Goal: Task Accomplishment & Management: Manage account settings

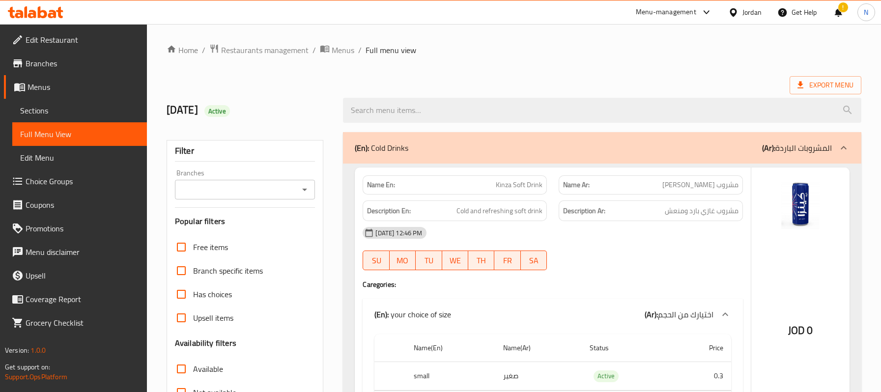
scroll to position [406, 0]
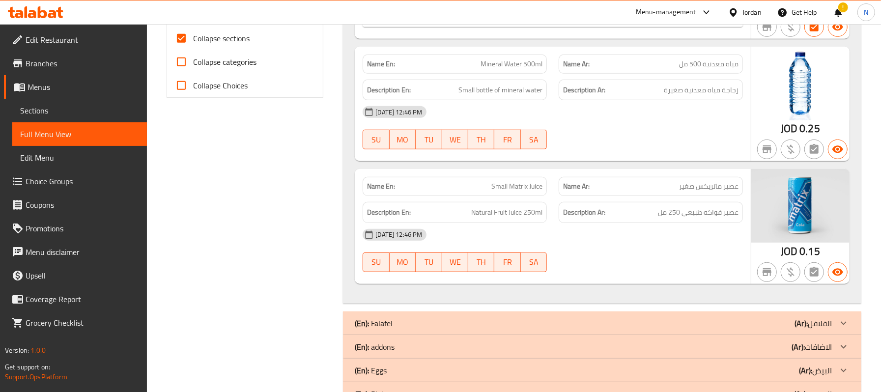
click at [747, 14] on div "Jordan" at bounding box center [752, 12] width 19 height 11
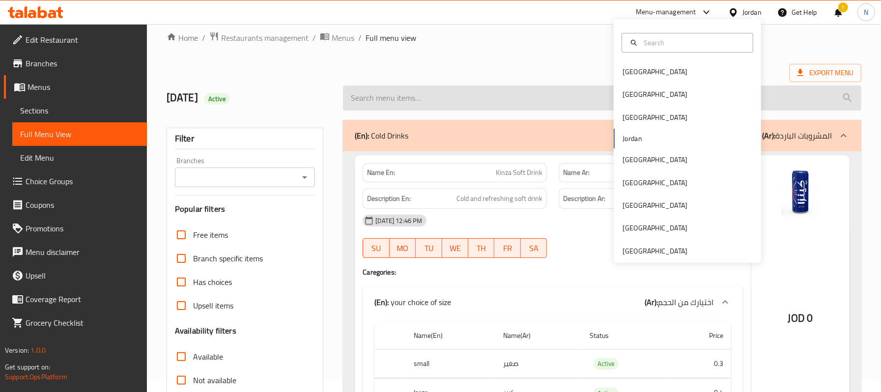
scroll to position [0, 0]
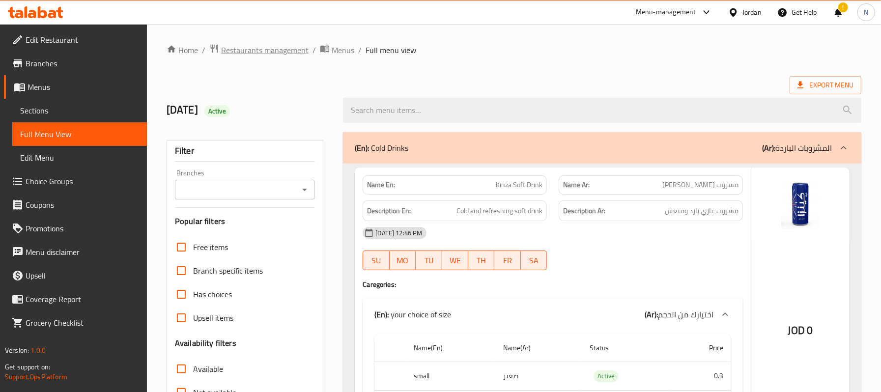
click at [268, 50] on span "Restaurants management" at bounding box center [265, 50] width 88 height 12
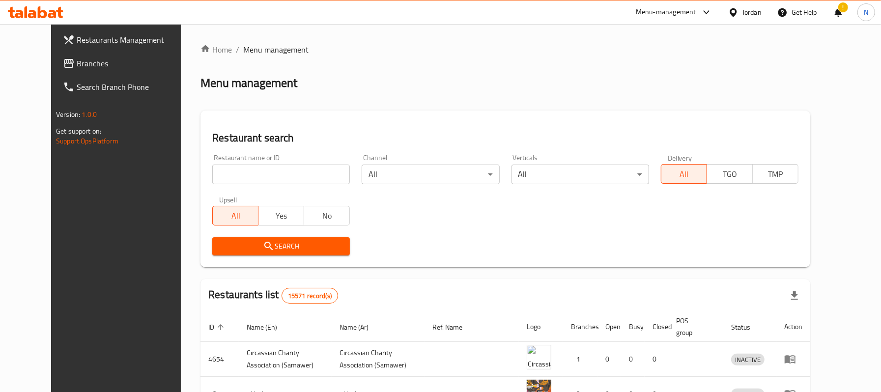
click at [86, 65] on span "Branches" at bounding box center [134, 64] width 114 height 12
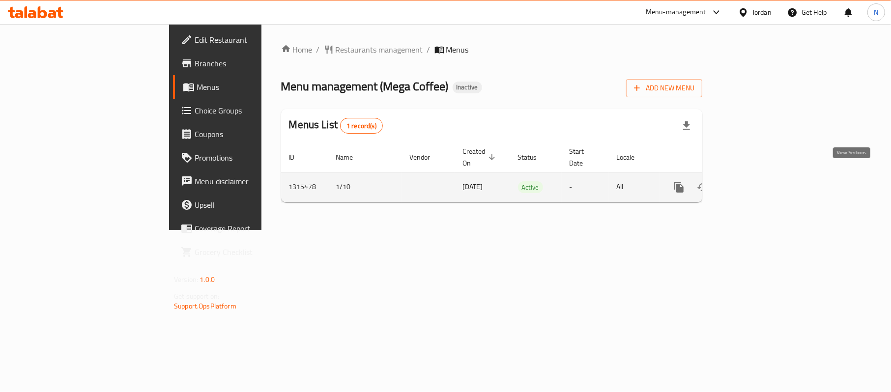
click at [756, 181] on icon "enhanced table" at bounding box center [750, 187] width 12 height 12
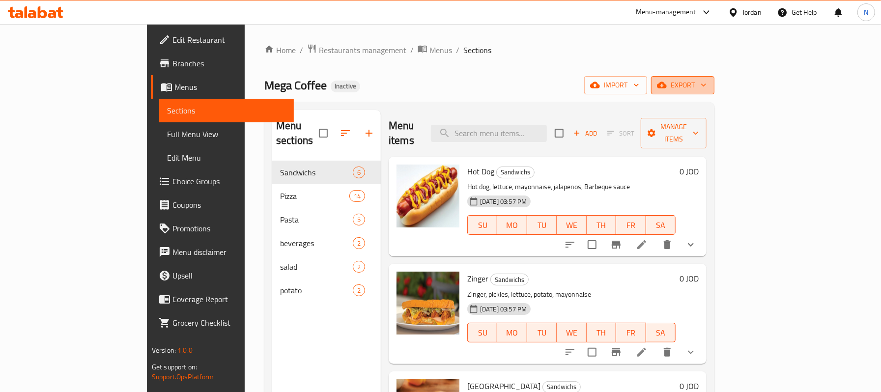
click at [707, 83] on span "export" at bounding box center [683, 85] width 48 height 12
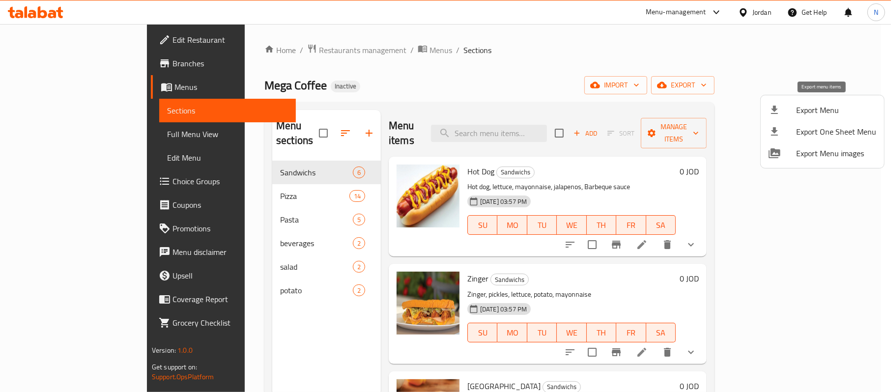
click at [837, 106] on span "Export Menu" at bounding box center [836, 110] width 80 height 12
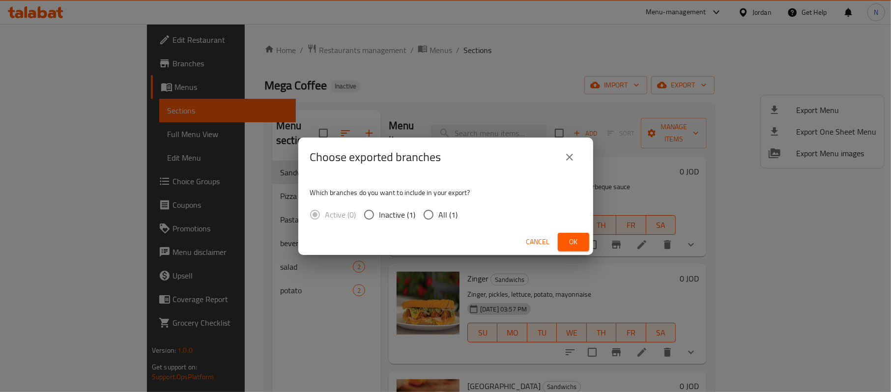
click at [439, 217] on span "All (1)" at bounding box center [448, 215] width 19 height 12
click at [439, 217] on input "All (1)" at bounding box center [428, 215] width 21 height 21
radio input "true"
click at [579, 240] on span "Ok" at bounding box center [574, 242] width 16 height 12
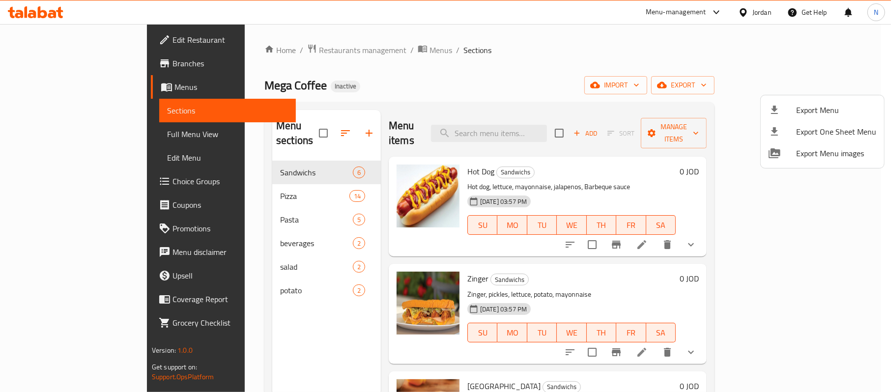
click at [97, 44] on div at bounding box center [445, 196] width 891 height 392
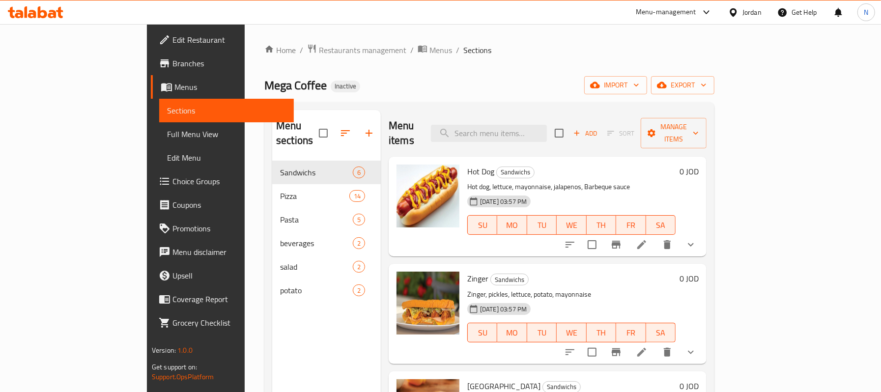
click at [173, 39] on span "Edit Restaurant" at bounding box center [230, 40] width 114 height 12
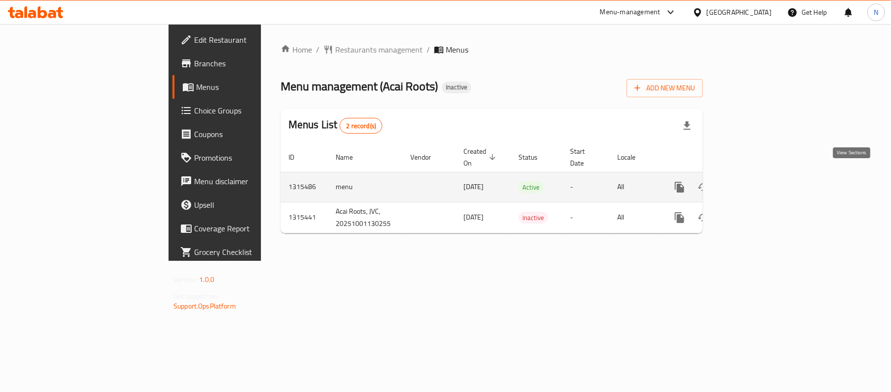
click at [757, 181] on icon "enhanced table" at bounding box center [751, 187] width 12 height 12
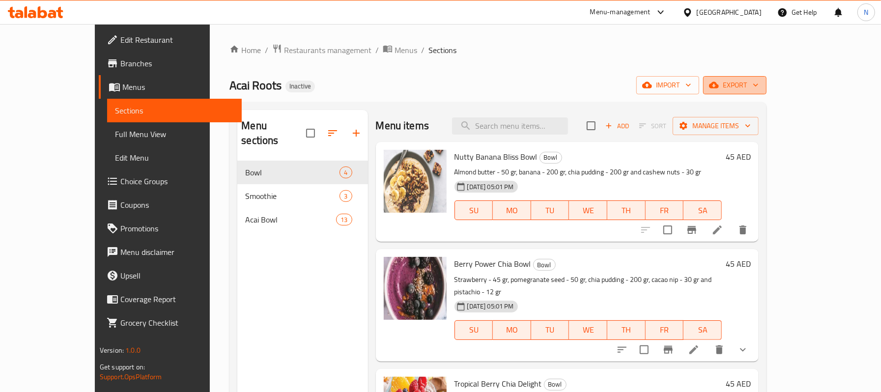
click at [759, 81] on span "export" at bounding box center [735, 85] width 48 height 12
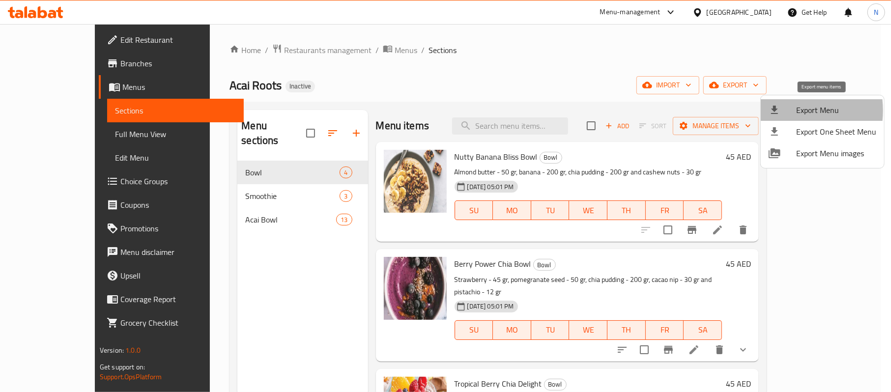
click at [779, 111] on icon at bounding box center [775, 110] width 12 height 12
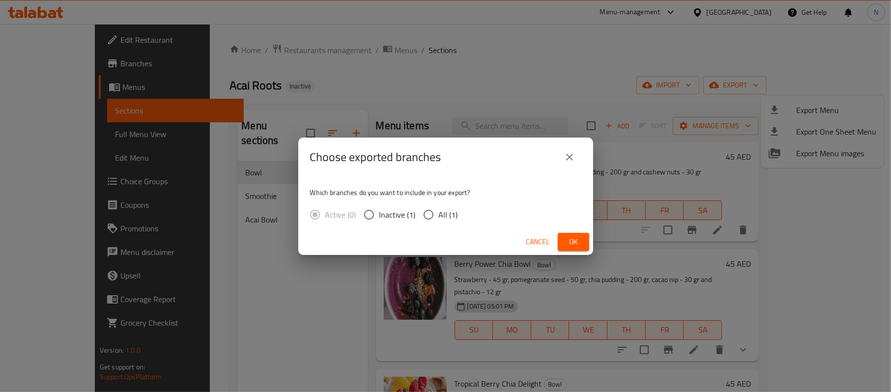
click at [450, 211] on span "All (1)" at bounding box center [448, 215] width 19 height 12
click at [439, 211] on input "All (1)" at bounding box center [428, 215] width 21 height 21
radio input "true"
click at [568, 242] on span "Ok" at bounding box center [574, 242] width 16 height 12
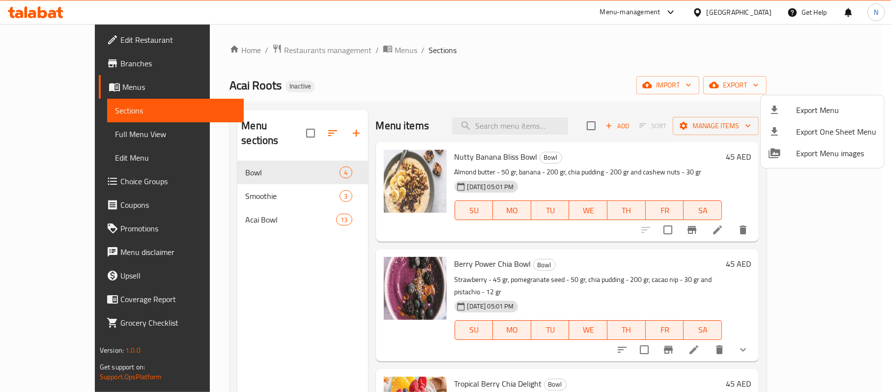
click at [79, 44] on div at bounding box center [445, 196] width 891 height 392
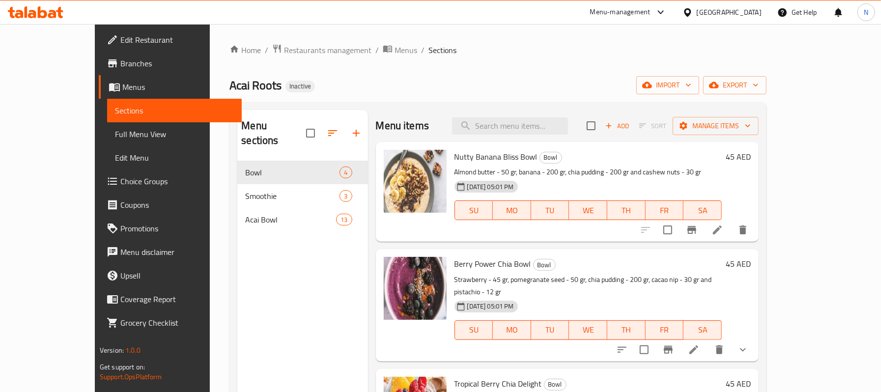
click at [120, 44] on span "Edit Restaurant" at bounding box center [177, 40] width 114 height 12
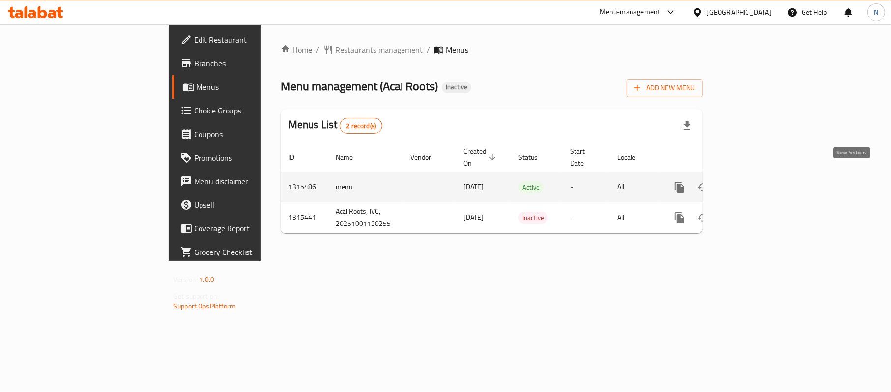
click at [763, 176] on link "enhanced table" at bounding box center [751, 188] width 24 height 24
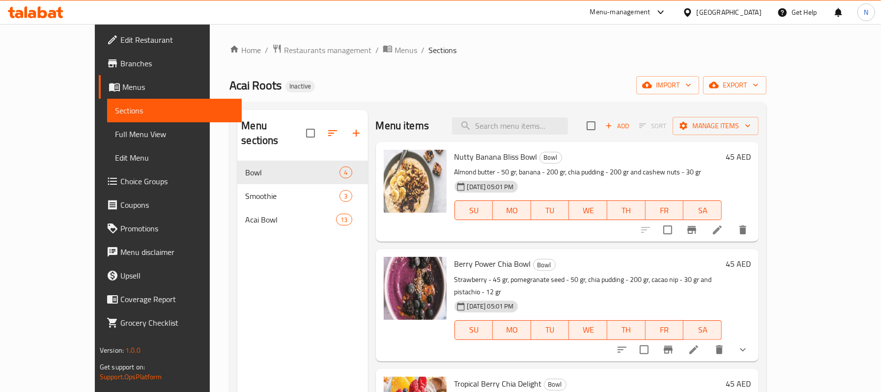
click at [120, 34] on span "Edit Restaurant" at bounding box center [177, 40] width 114 height 12
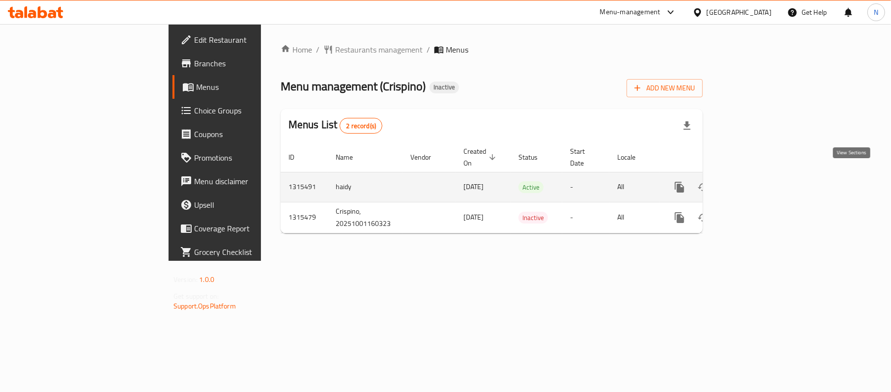
click at [763, 183] on link "enhanced table" at bounding box center [751, 188] width 24 height 24
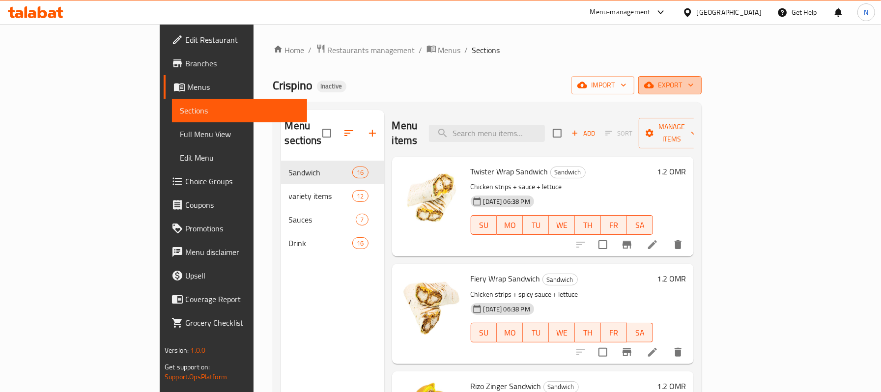
click at [702, 78] on button "export" at bounding box center [670, 85] width 63 height 18
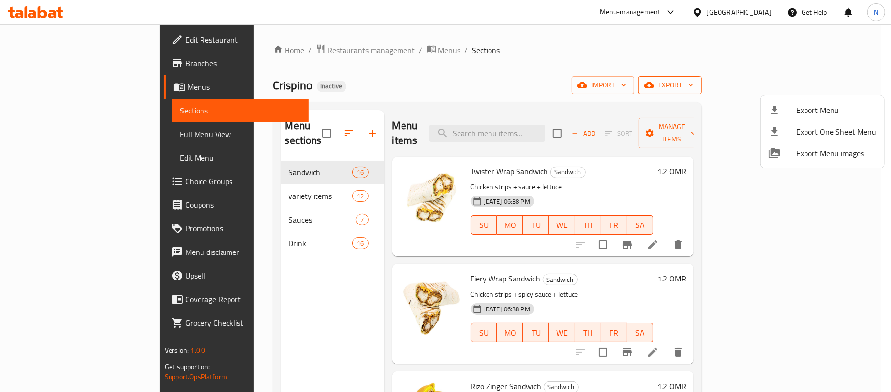
click at [828, 95] on div "Export Menu Export One Sheet Menu Export Menu images" at bounding box center [823, 132] width 124 height 74
click at [829, 110] on span "Export Menu" at bounding box center [836, 110] width 80 height 12
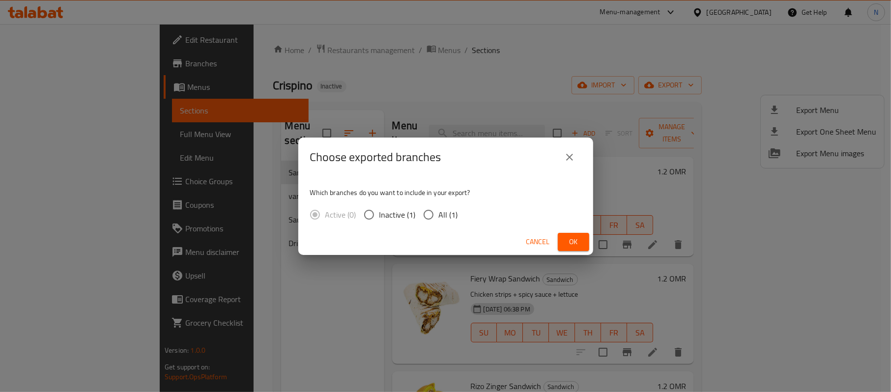
click at [441, 218] on span "All (1)" at bounding box center [448, 215] width 19 height 12
click at [439, 218] on input "All (1)" at bounding box center [428, 215] width 21 height 21
radio input "true"
click at [585, 241] on button "Ok" at bounding box center [573, 242] width 31 height 18
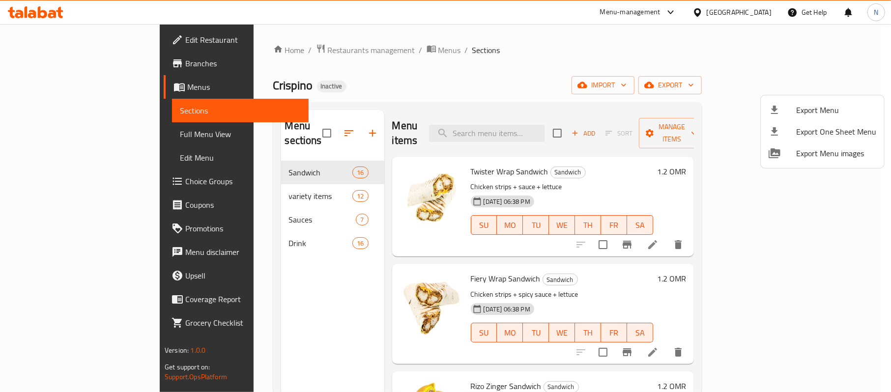
click at [764, 12] on div at bounding box center [445, 196] width 891 height 392
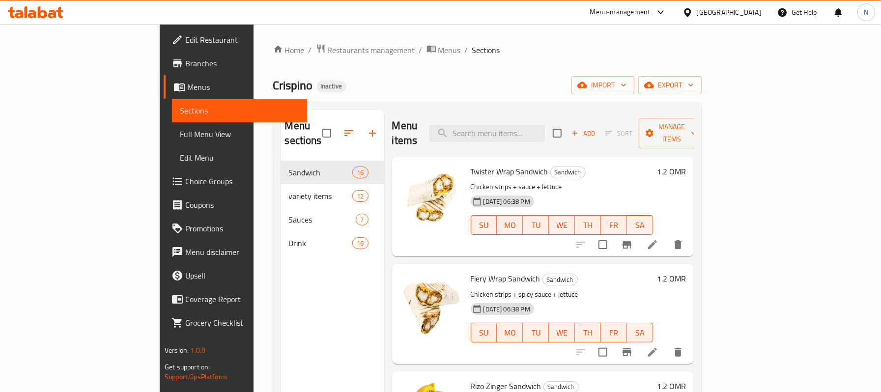
click at [764, 12] on div "Oman" at bounding box center [722, 12] width 95 height 24
click at [750, 15] on div "Oman" at bounding box center [729, 12] width 65 height 11
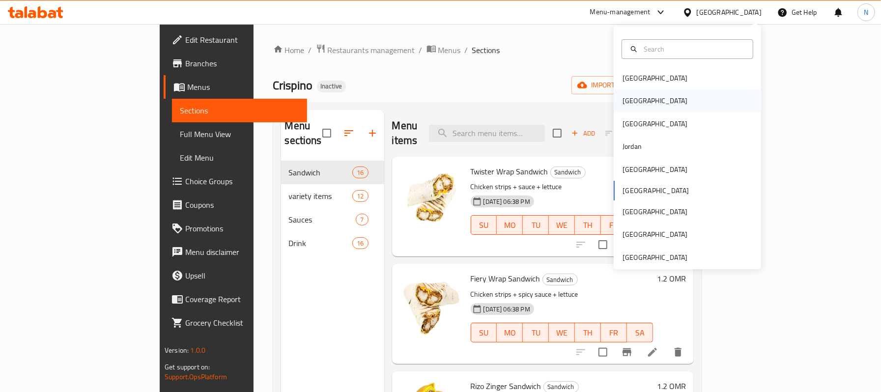
click at [649, 96] on div "[GEOGRAPHIC_DATA]" at bounding box center [687, 100] width 147 height 23
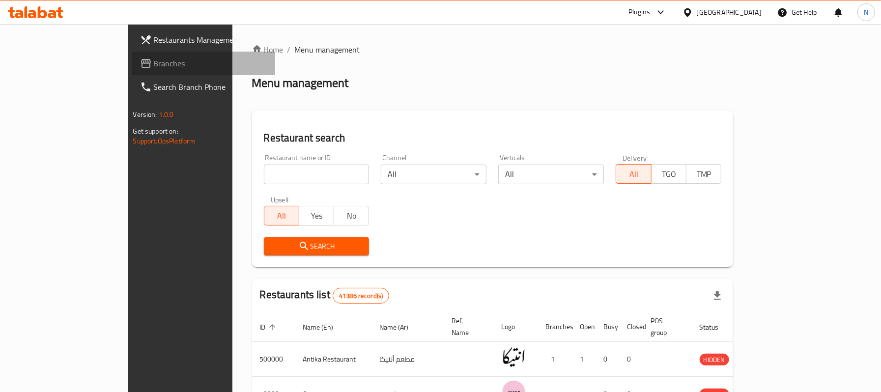
drag, startPoint x: 67, startPoint y: 58, endPoint x: 67, endPoint y: 52, distance: 5.9
click at [154, 58] on span "Branches" at bounding box center [211, 64] width 114 height 12
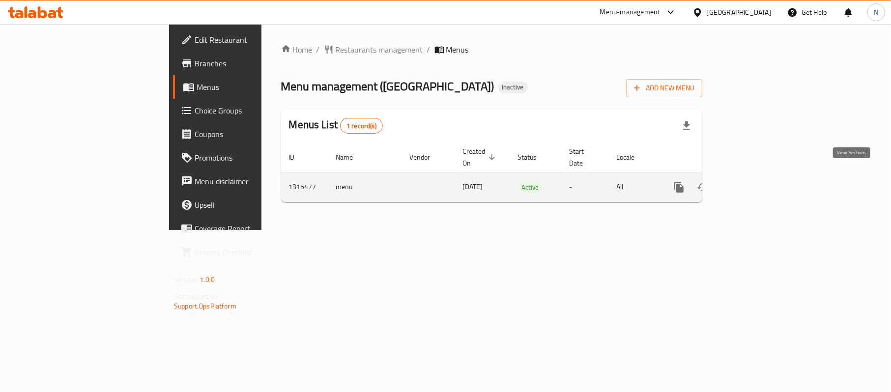
click at [762, 177] on link "enhanced table" at bounding box center [750, 188] width 24 height 24
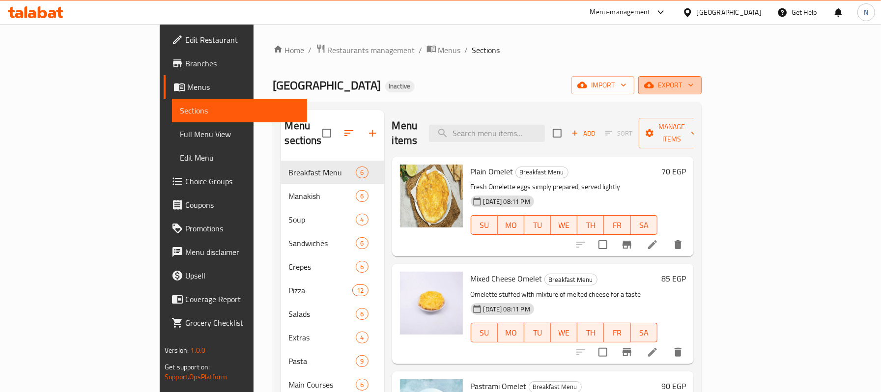
click at [694, 85] on span "export" at bounding box center [670, 85] width 48 height 12
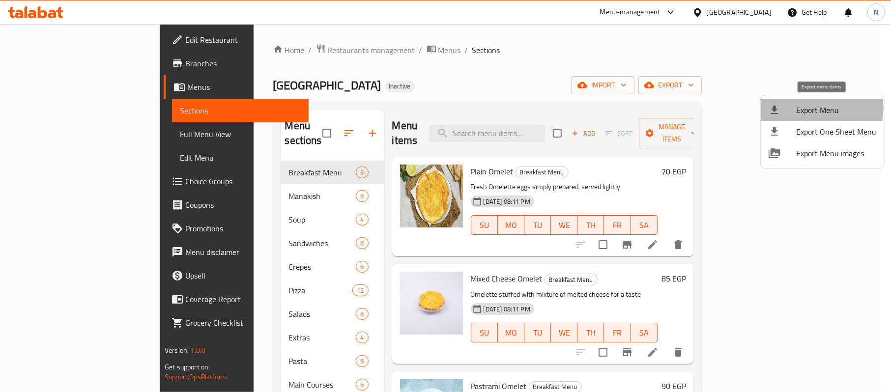
click at [811, 108] on span "Export Menu" at bounding box center [836, 110] width 80 height 12
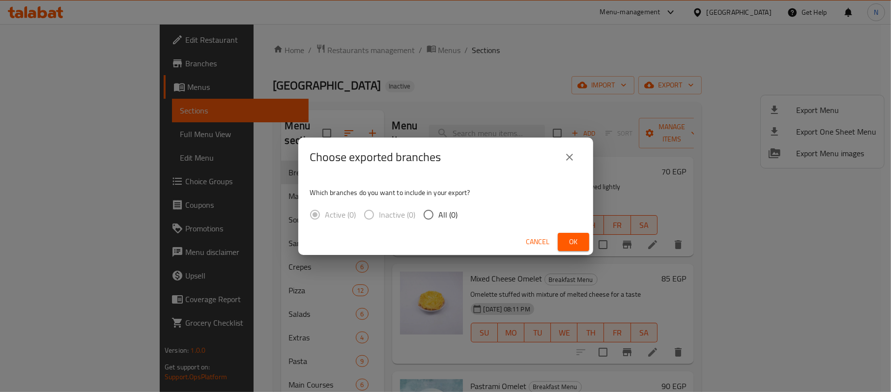
click at [429, 209] on input "All (0)" at bounding box center [428, 215] width 21 height 21
radio input "true"
click at [577, 244] on span "Ok" at bounding box center [574, 242] width 16 height 12
click at [560, 243] on button "Ok" at bounding box center [573, 242] width 31 height 18
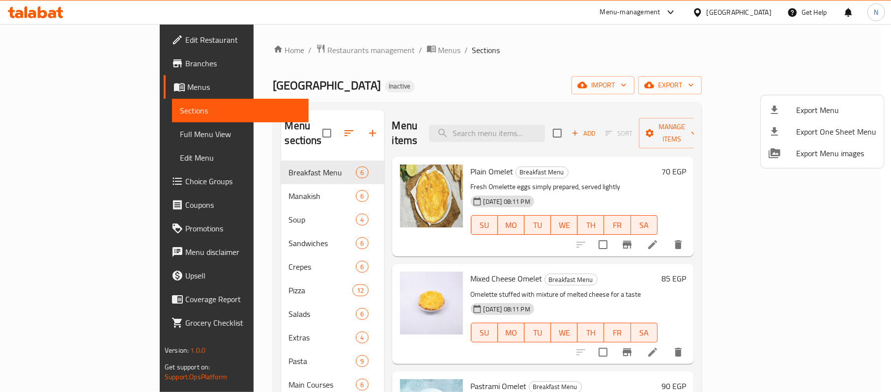
click at [536, 127] on div at bounding box center [445, 196] width 891 height 392
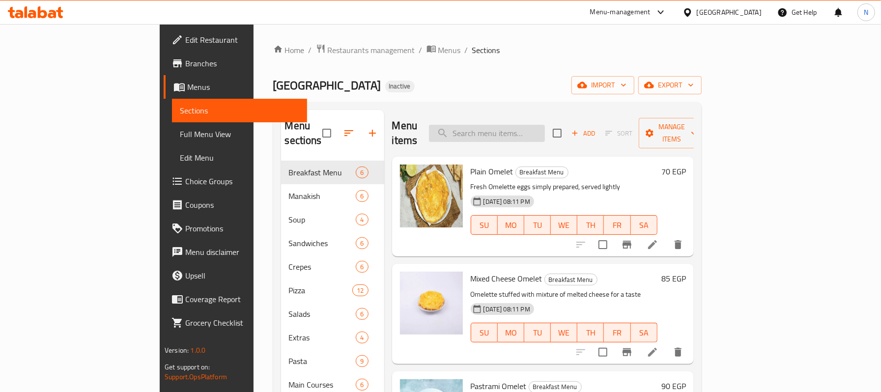
click at [529, 125] on input "search" at bounding box center [487, 133] width 116 height 17
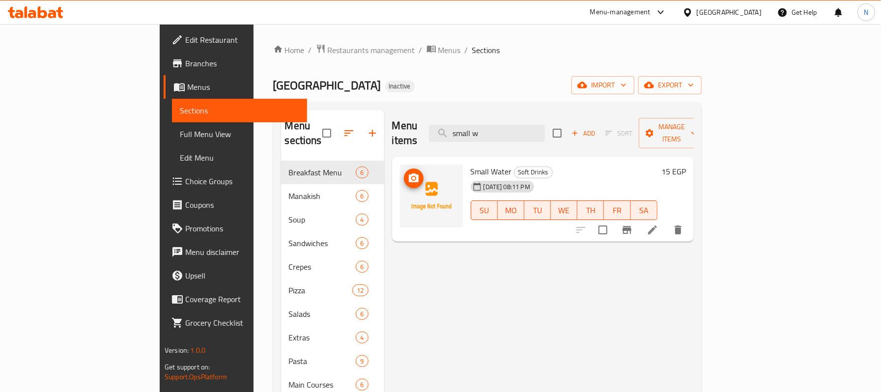
click at [409, 174] on icon "upload picture" at bounding box center [414, 178] width 10 height 9
drag, startPoint x: 563, startPoint y: 130, endPoint x: 441, endPoint y: 129, distance: 121.9
click at [441, 129] on div "Menu items small w Add Sort Manage items" at bounding box center [543, 133] width 302 height 47
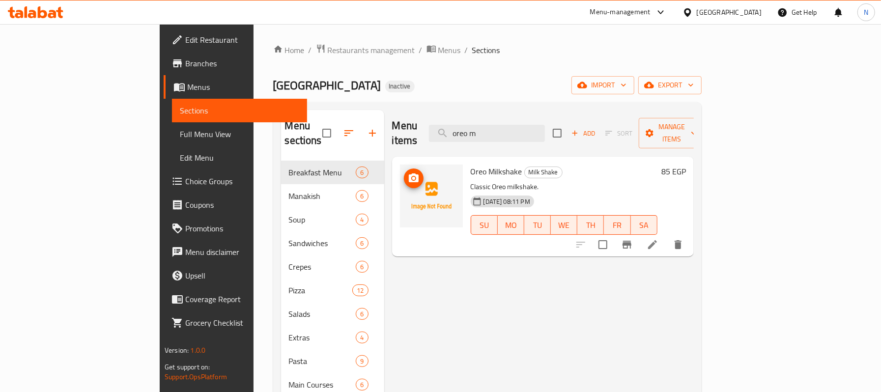
click at [408, 173] on icon "upload picture" at bounding box center [414, 179] width 12 height 12
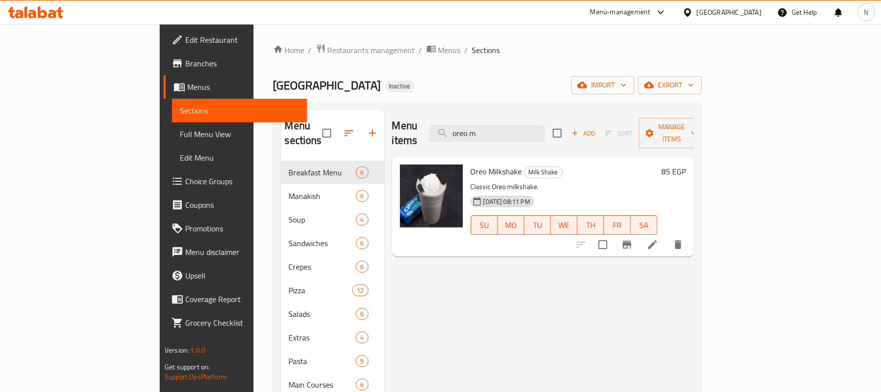
drag, startPoint x: 571, startPoint y: 125, endPoint x: 438, endPoint y: 128, distance: 133.3
click at [438, 128] on div "Menu items oreo m Add Sort Manage items" at bounding box center [543, 133] width 302 height 47
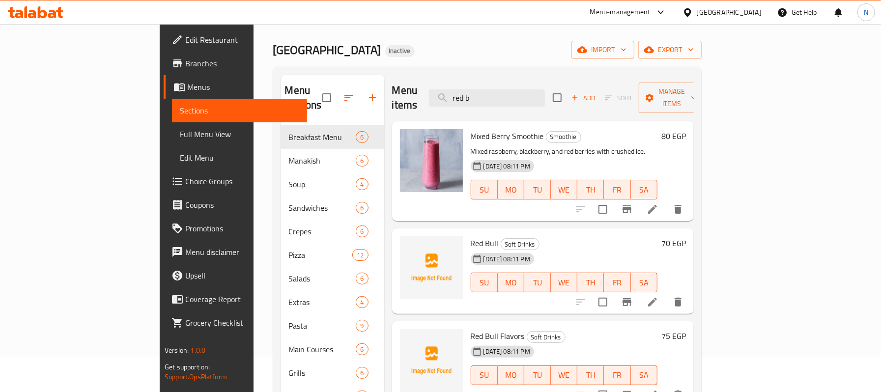
scroll to position [65, 0]
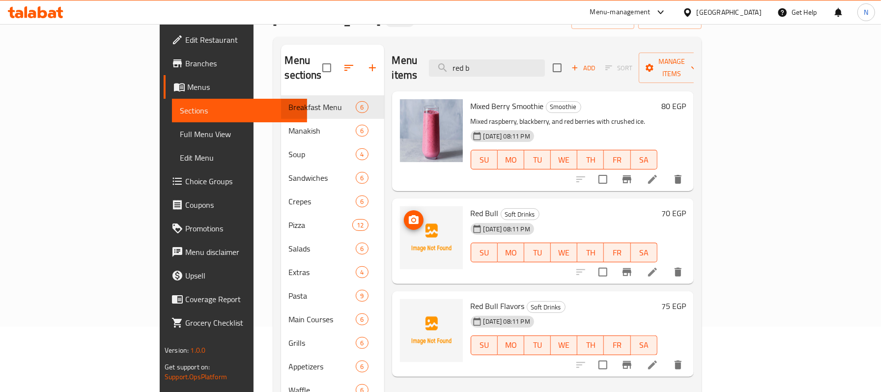
click at [408, 214] on icon "upload picture" at bounding box center [414, 220] width 12 height 12
drag, startPoint x: 553, startPoint y: 58, endPoint x: 494, endPoint y: 41, distance: 61.2
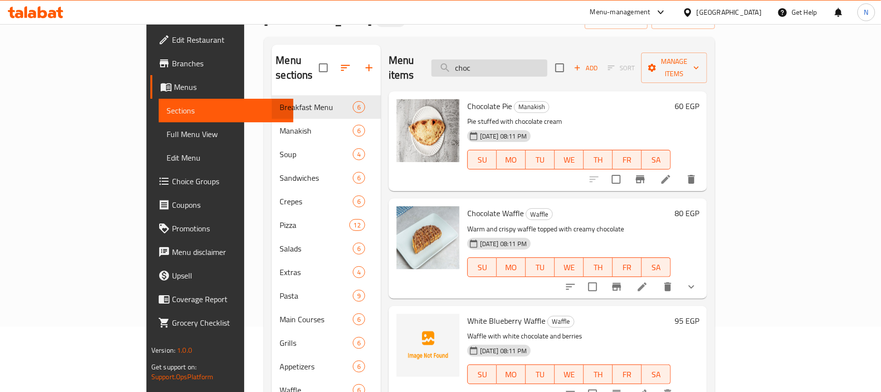
click at [543, 60] on input "choc" at bounding box center [490, 67] width 116 height 17
paste input "Chocolate Milkshake"
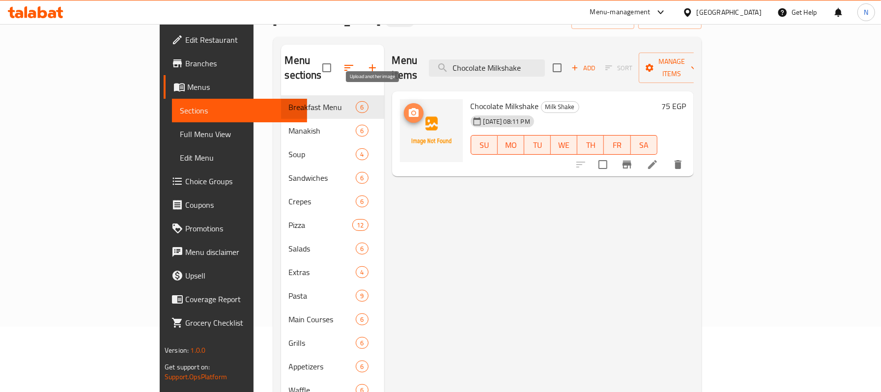
click at [404, 107] on span "upload picture" at bounding box center [414, 113] width 20 height 12
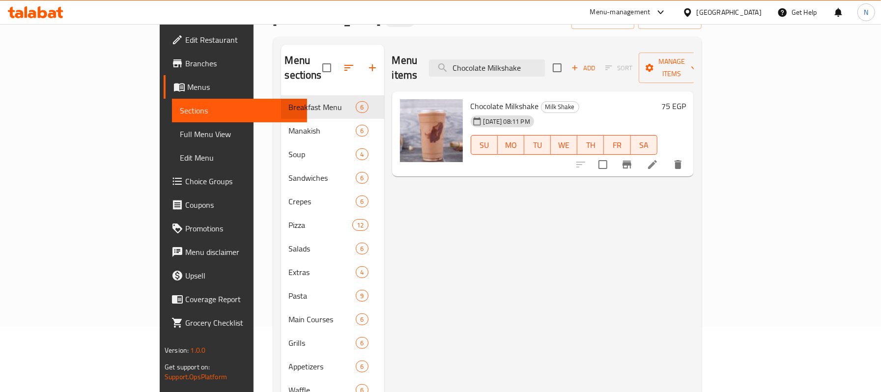
drag, startPoint x: 543, startPoint y: 59, endPoint x: 433, endPoint y: 32, distance: 114.0
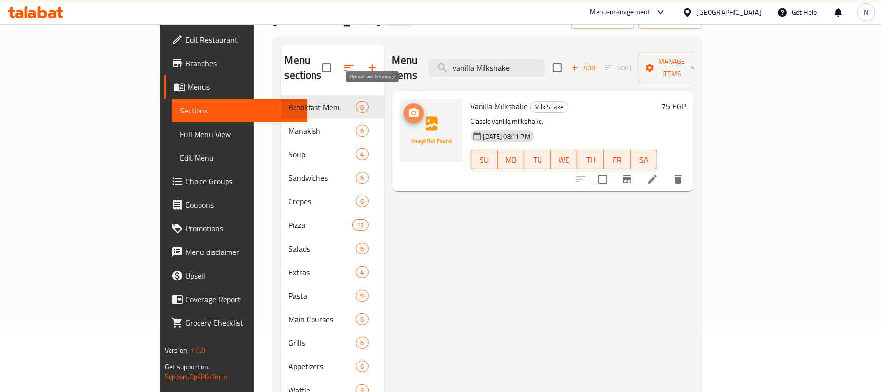
click at [409, 108] on icon "upload picture" at bounding box center [414, 112] width 10 height 9
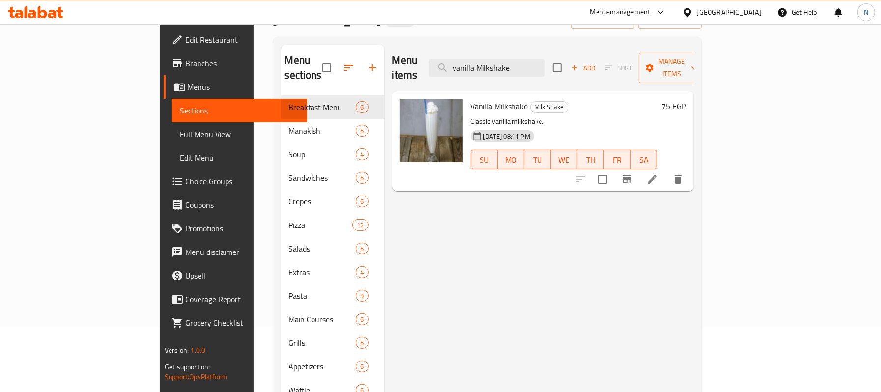
drag, startPoint x: 533, startPoint y: 62, endPoint x: 447, endPoint y: 53, distance: 87.0
click at [447, 53] on div "Menu items vanilla Milkshake Add Sort Manage items" at bounding box center [543, 68] width 302 height 47
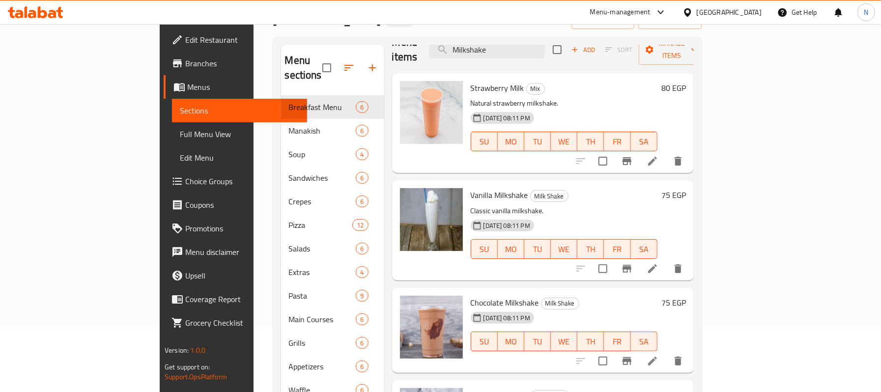
scroll to position [0, 0]
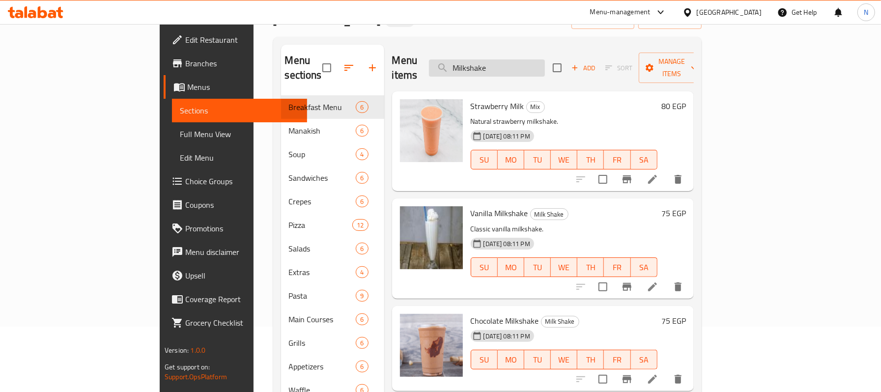
click at [545, 62] on input "Milkshake" at bounding box center [487, 67] width 116 height 17
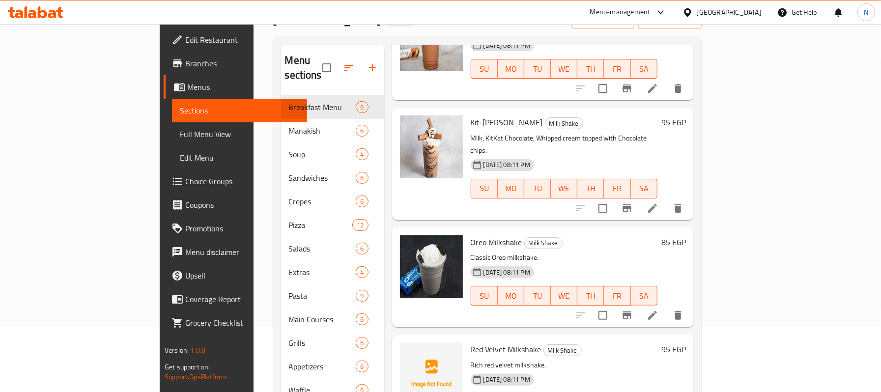
scroll to position [942, 0]
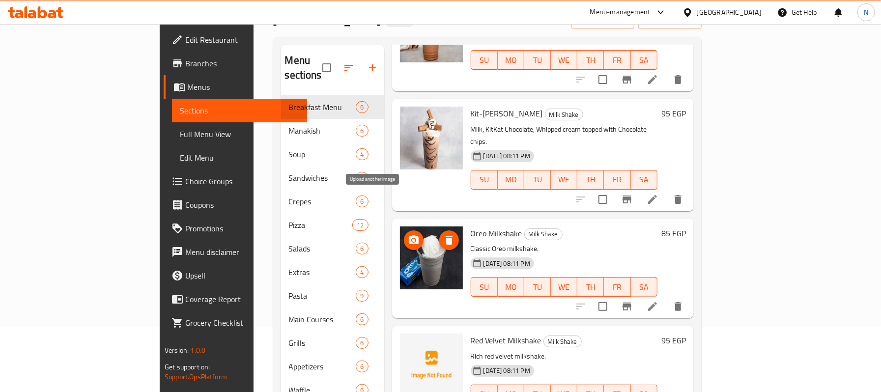
click at [408, 235] on icon "upload picture" at bounding box center [414, 241] width 12 height 12
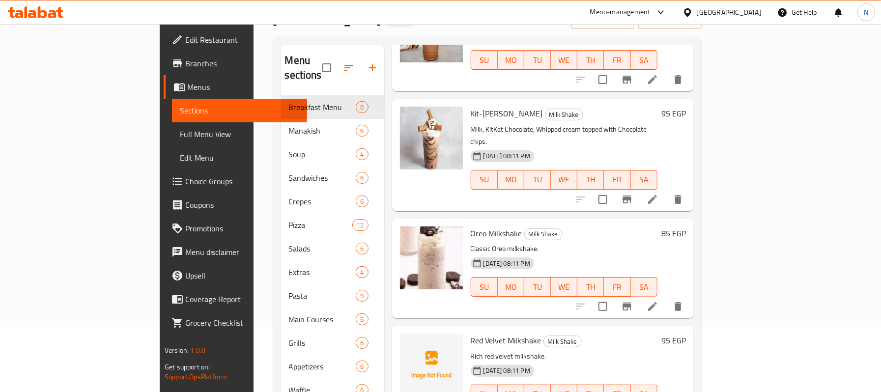
click at [478, 333] on span "Red Velvet Milkshake" at bounding box center [506, 340] width 71 height 15
copy h6 "Red Velvet Milkshake"
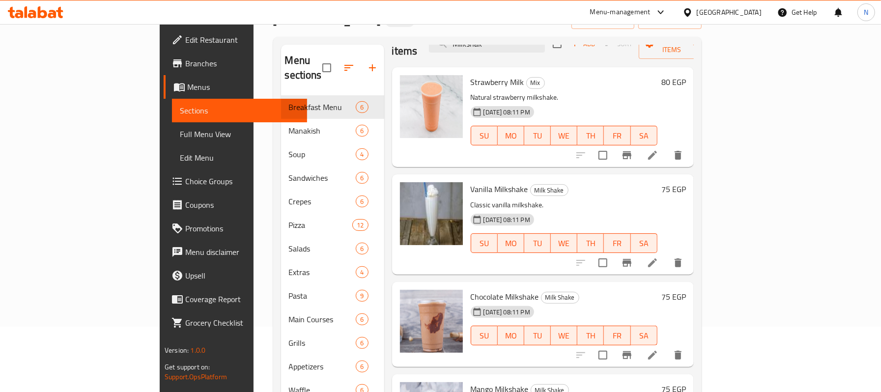
scroll to position [0, 0]
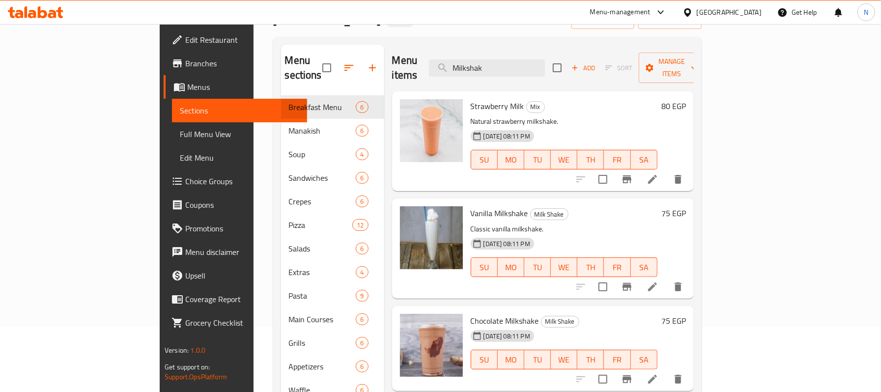
drag, startPoint x: 538, startPoint y: 58, endPoint x: 470, endPoint y: 59, distance: 67.4
click at [470, 59] on div "Menu items Milkshak Add Sort Manage items" at bounding box center [543, 68] width 302 height 47
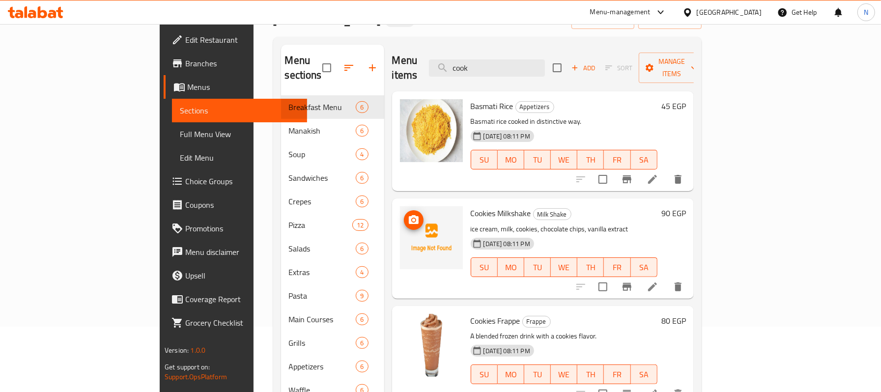
type input "cook"
click at [409, 215] on icon "upload picture" at bounding box center [414, 219] width 10 height 9
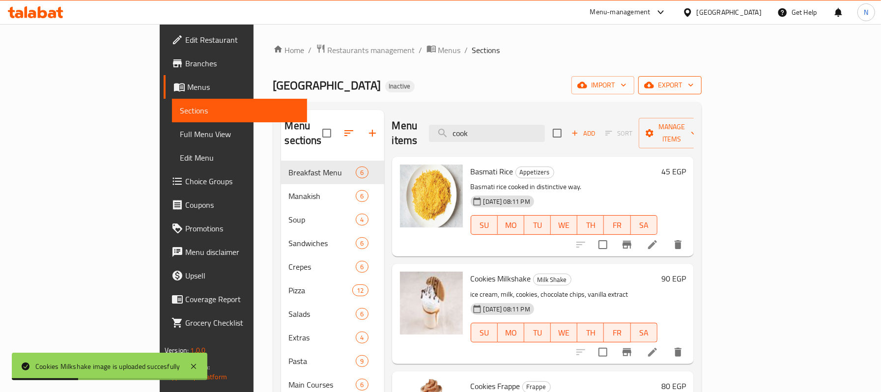
click at [694, 85] on span "export" at bounding box center [670, 85] width 48 height 12
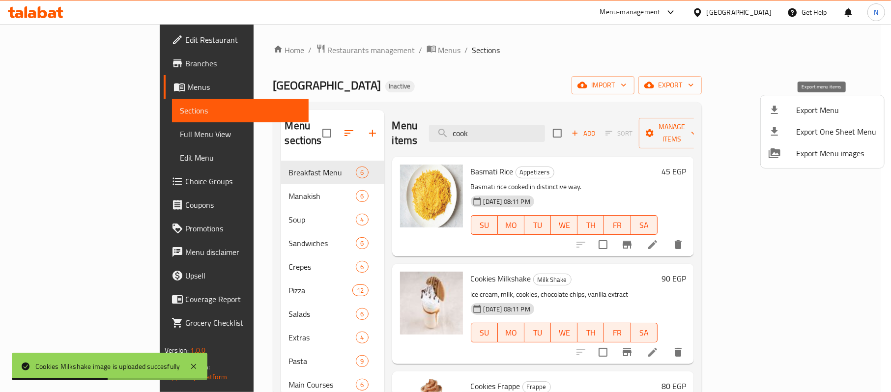
click at [791, 116] on div at bounding box center [783, 110] width 28 height 12
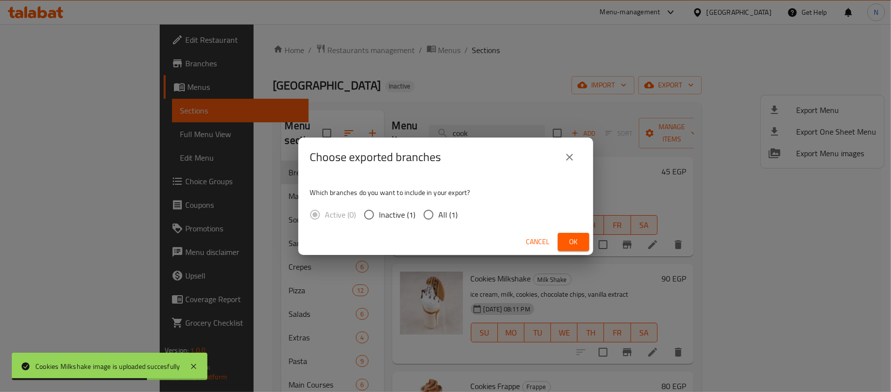
click at [451, 211] on span "All (1)" at bounding box center [448, 215] width 19 height 12
click at [439, 211] on input "All (1)" at bounding box center [428, 215] width 21 height 21
radio input "true"
click at [573, 237] on span "Ok" at bounding box center [574, 242] width 16 height 12
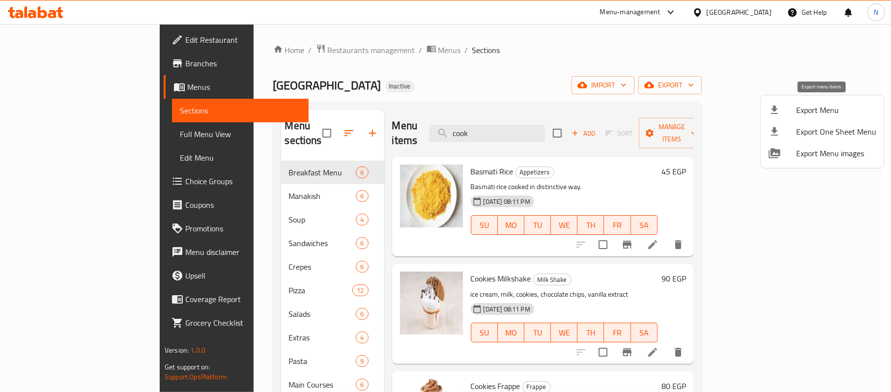
click at [798, 108] on span "Export Menu" at bounding box center [836, 110] width 80 height 12
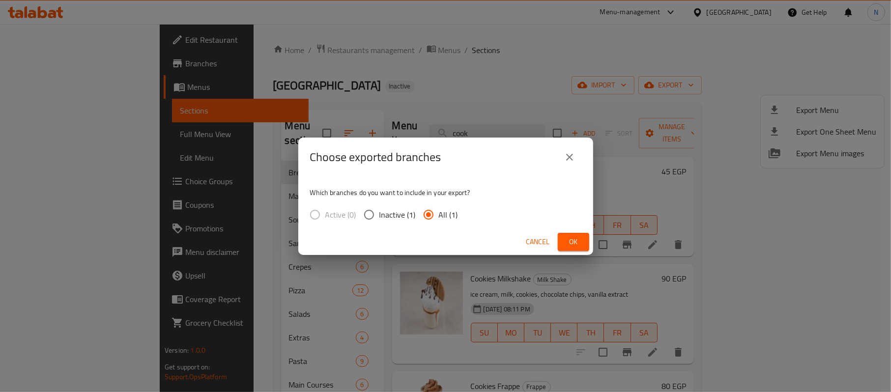
click at [566, 247] on span "Ok" at bounding box center [574, 242] width 16 height 12
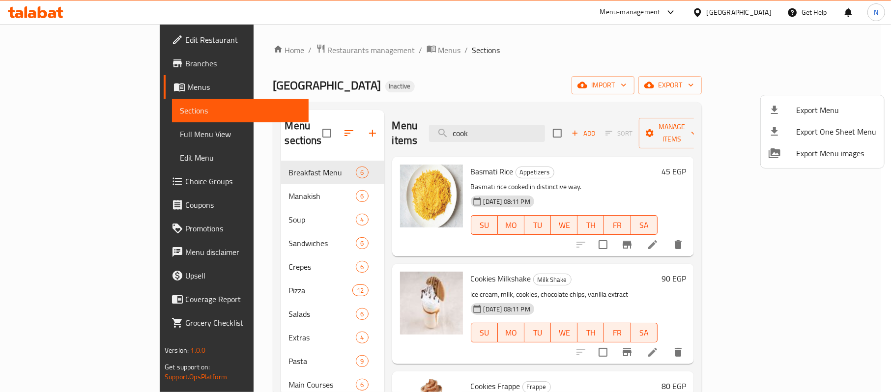
click at [757, 10] on div at bounding box center [445, 196] width 891 height 392
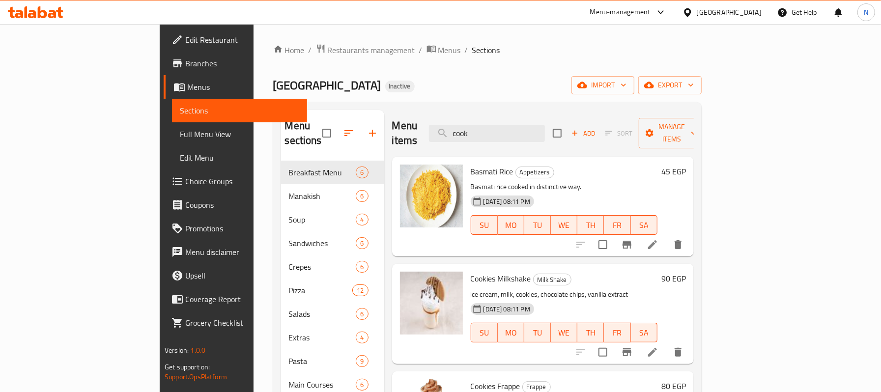
click at [760, 13] on div "Egypt" at bounding box center [729, 12] width 65 height 11
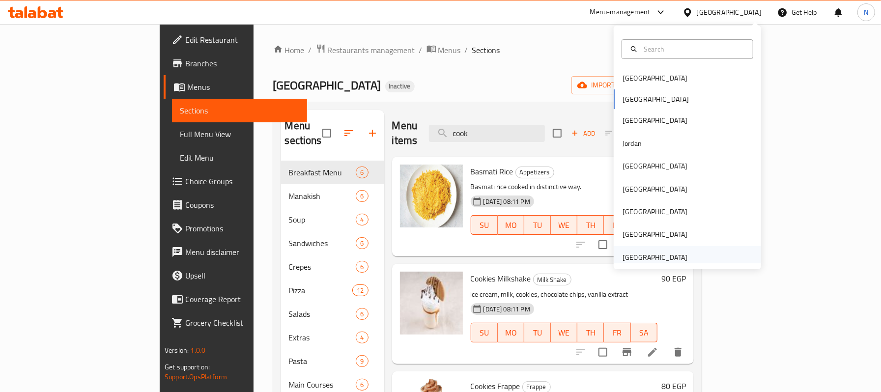
click at [646, 256] on div "[GEOGRAPHIC_DATA]" at bounding box center [655, 257] width 65 height 11
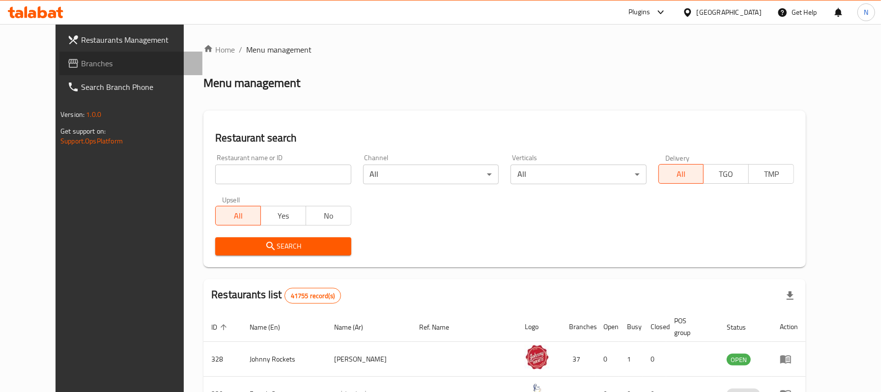
click at [81, 69] on span "Branches" at bounding box center [138, 64] width 114 height 12
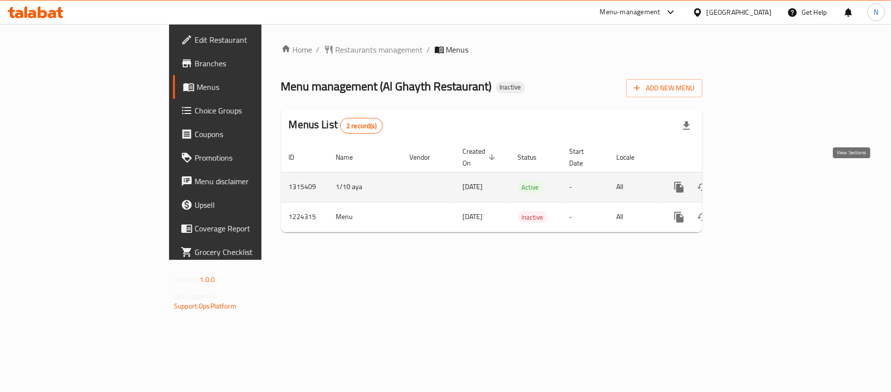
click at [756, 181] on icon "enhanced table" at bounding box center [750, 187] width 12 height 12
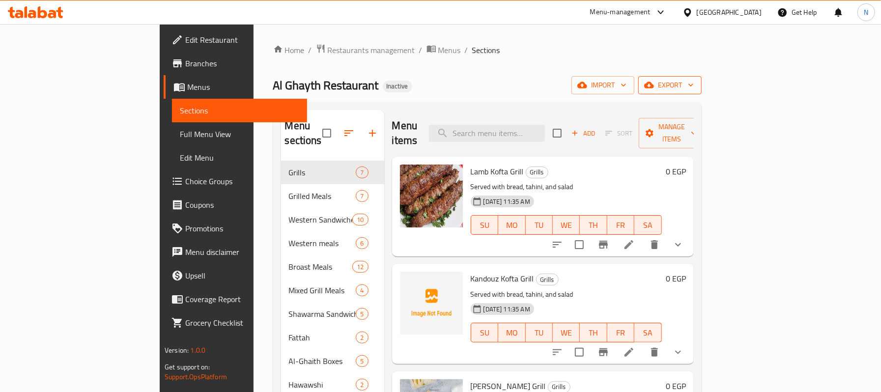
click at [694, 85] on span "export" at bounding box center [670, 85] width 48 height 12
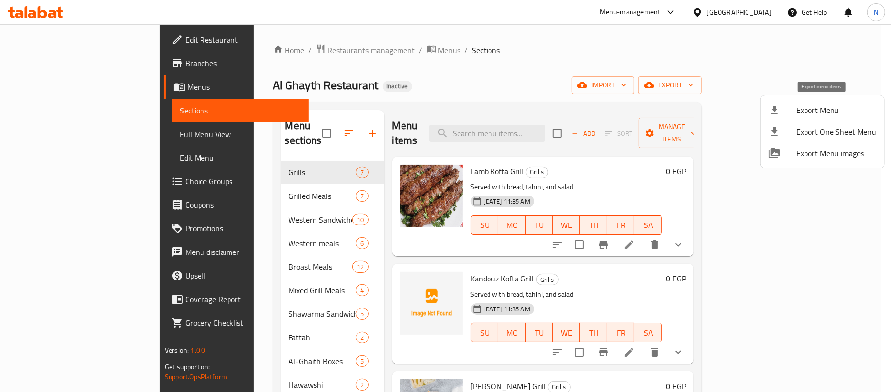
click at [817, 105] on span "Export Menu" at bounding box center [836, 110] width 80 height 12
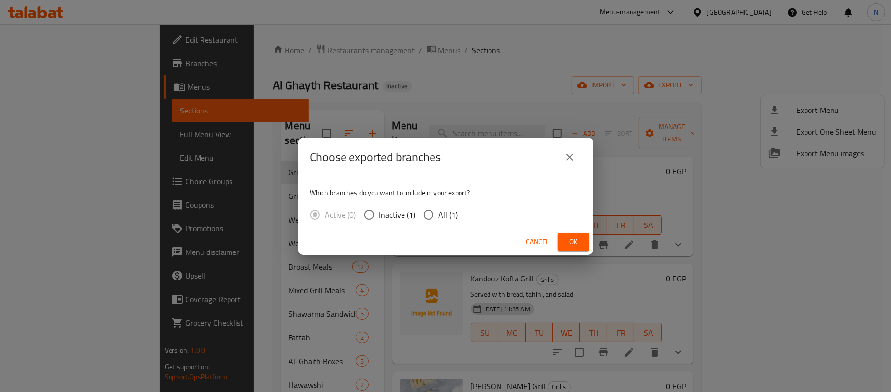
click at [435, 212] on input "All (1)" at bounding box center [428, 215] width 21 height 21
radio input "true"
click at [579, 234] on button "Ok" at bounding box center [573, 242] width 31 height 18
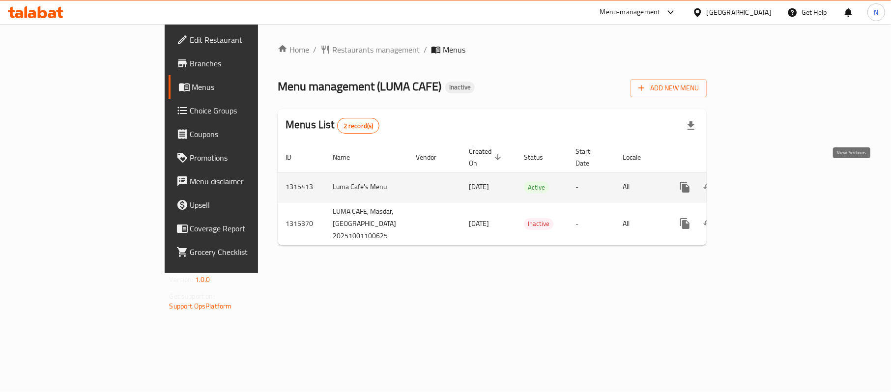
click at [762, 181] on icon "enhanced table" at bounding box center [756, 187] width 12 height 12
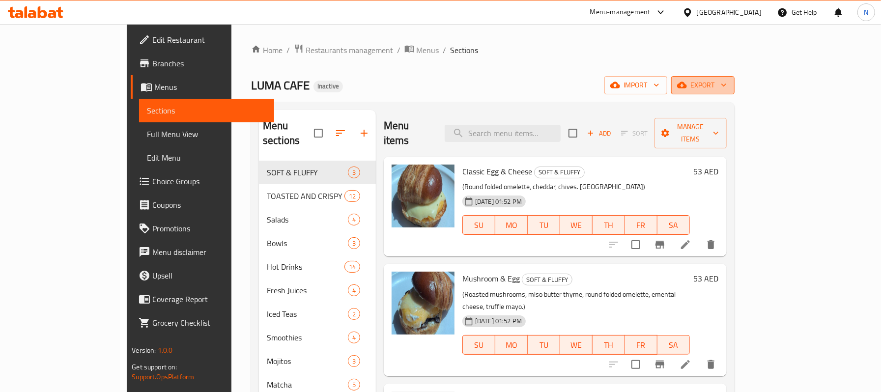
click at [687, 83] on icon "button" at bounding box center [682, 85] width 10 height 10
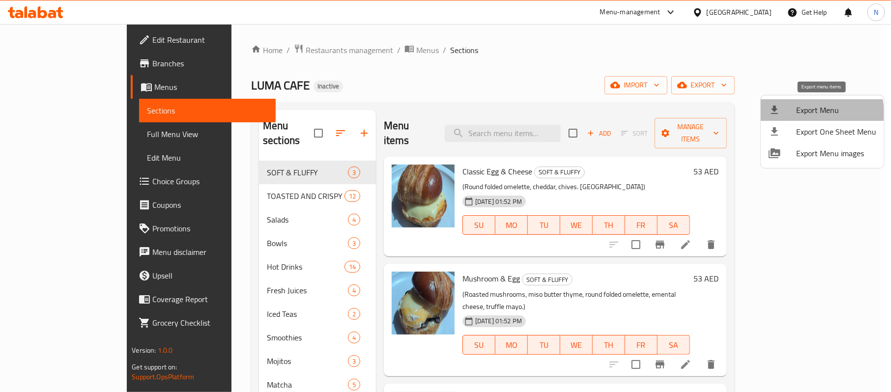
click at [802, 113] on span "Export Menu" at bounding box center [836, 110] width 80 height 12
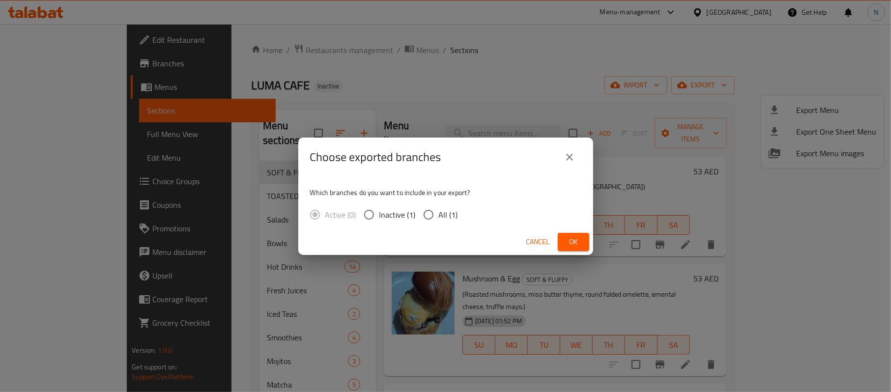
click at [445, 214] on span "All (1)" at bounding box center [448, 215] width 19 height 12
click at [439, 214] on input "All (1)" at bounding box center [428, 215] width 21 height 21
radio input "true"
click at [578, 237] on span "Ok" at bounding box center [574, 242] width 16 height 12
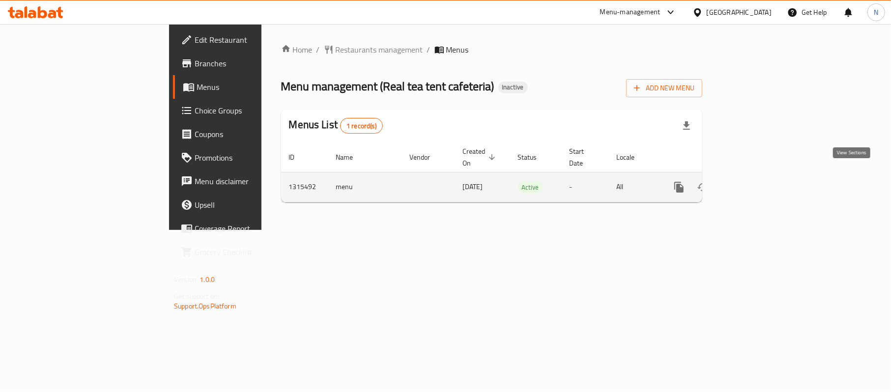
click at [756, 181] on icon "enhanced table" at bounding box center [750, 187] width 12 height 12
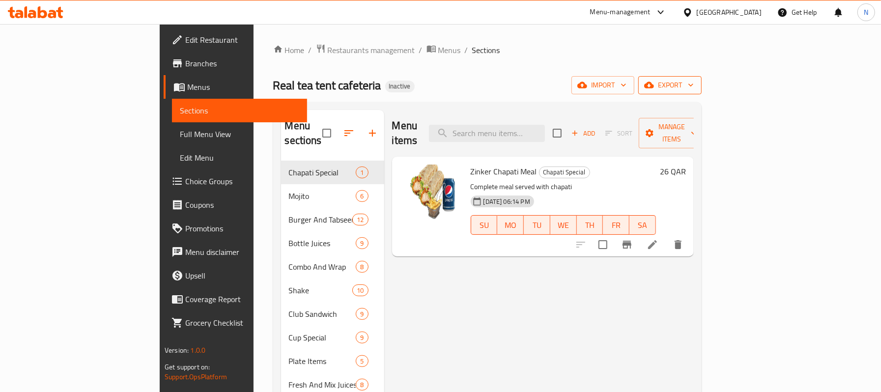
click at [694, 87] on span "export" at bounding box center [670, 85] width 48 height 12
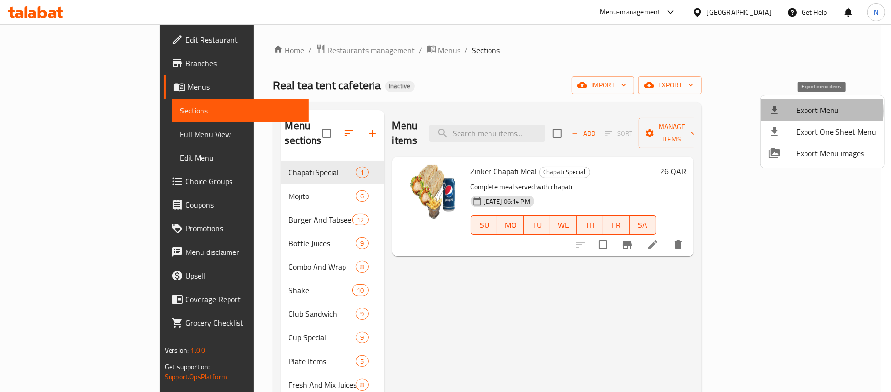
click at [794, 111] on div at bounding box center [783, 110] width 28 height 12
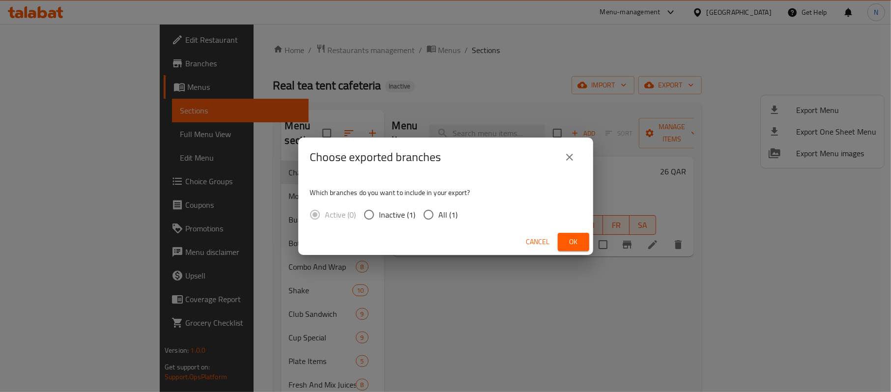
click at [442, 213] on span "All (1)" at bounding box center [448, 215] width 19 height 12
click at [439, 213] on input "All (1)" at bounding box center [428, 215] width 21 height 21
radio input "true"
click at [570, 246] on span "Ok" at bounding box center [574, 242] width 16 height 12
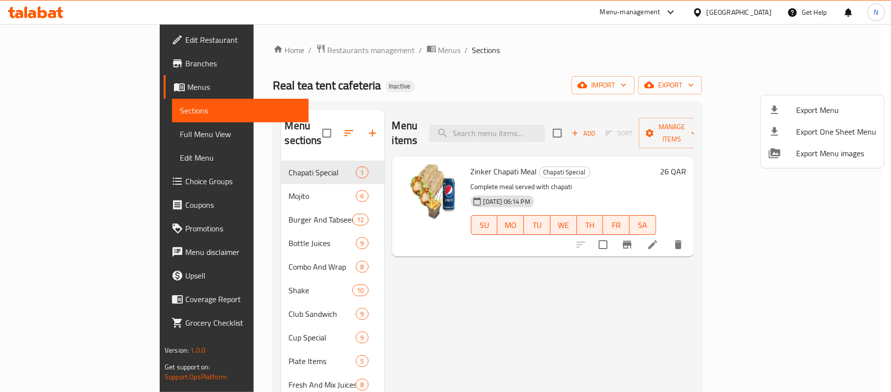
click at [762, 11] on div at bounding box center [445, 196] width 891 height 392
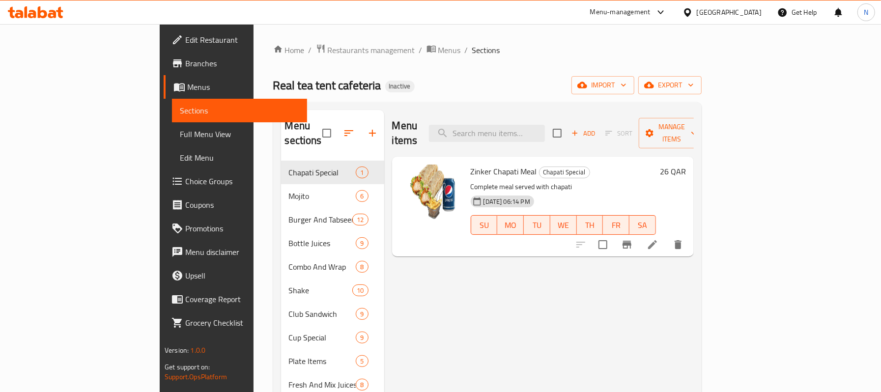
click at [762, 11] on div "[GEOGRAPHIC_DATA]" at bounding box center [729, 12] width 65 height 11
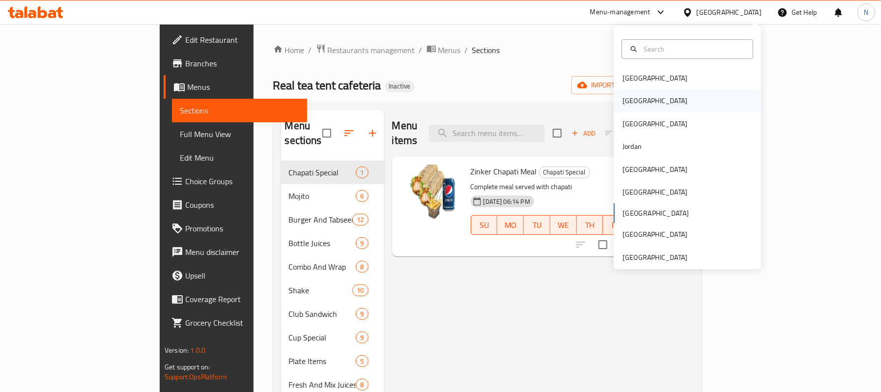
click at [638, 100] on div "[GEOGRAPHIC_DATA]" at bounding box center [655, 100] width 81 height 23
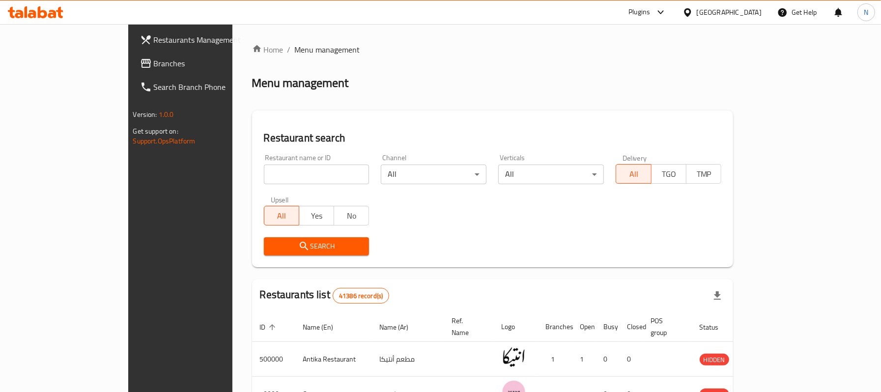
click at [154, 65] on span "Branches" at bounding box center [211, 64] width 114 height 12
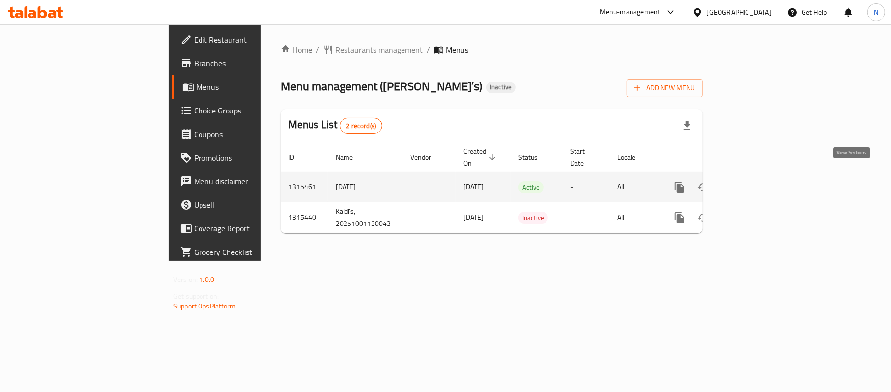
click at [763, 177] on link "enhanced table" at bounding box center [751, 188] width 24 height 24
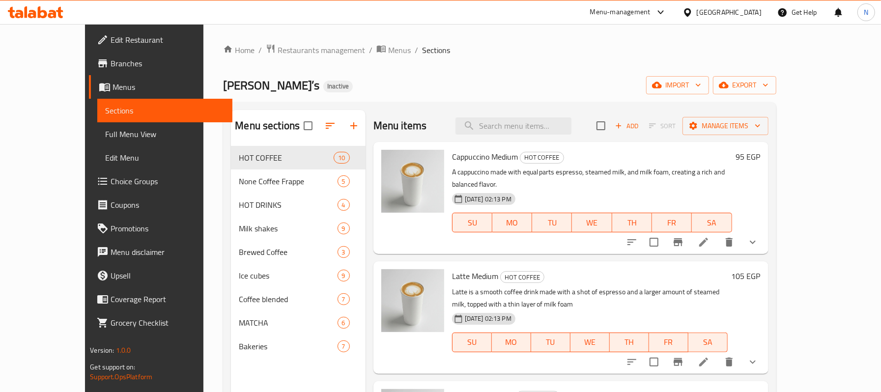
click at [776, 75] on div "Home / Restaurants management / Menus / Sections Kaldi’s Inactive import export…" at bounding box center [499, 277] width 553 height 467
click at [769, 89] on span "export" at bounding box center [745, 85] width 48 height 12
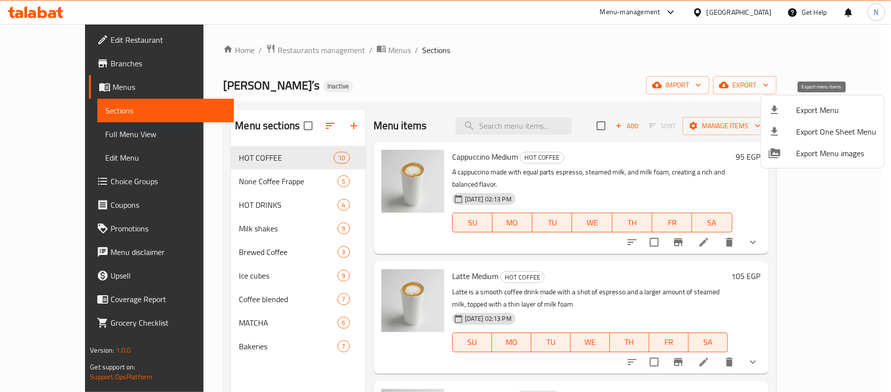
click at [807, 113] on span "Export Menu" at bounding box center [836, 110] width 80 height 12
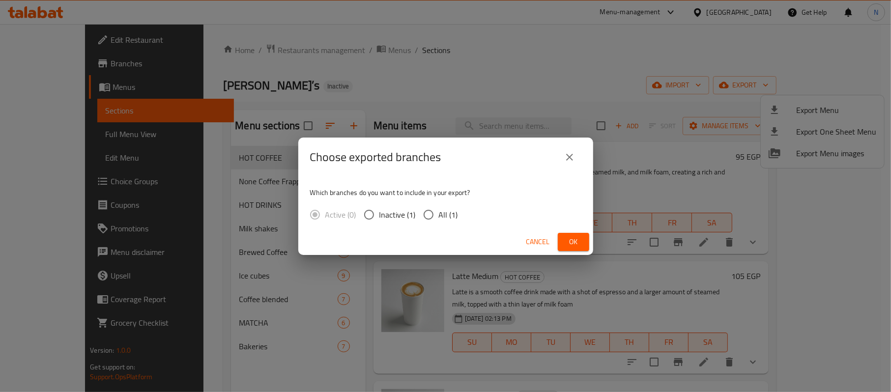
click at [443, 215] on span "All (1)" at bounding box center [448, 215] width 19 height 12
click at [439, 215] on input "All (1)" at bounding box center [428, 215] width 21 height 21
radio input "true"
click at [579, 241] on span "Ok" at bounding box center [574, 242] width 16 height 12
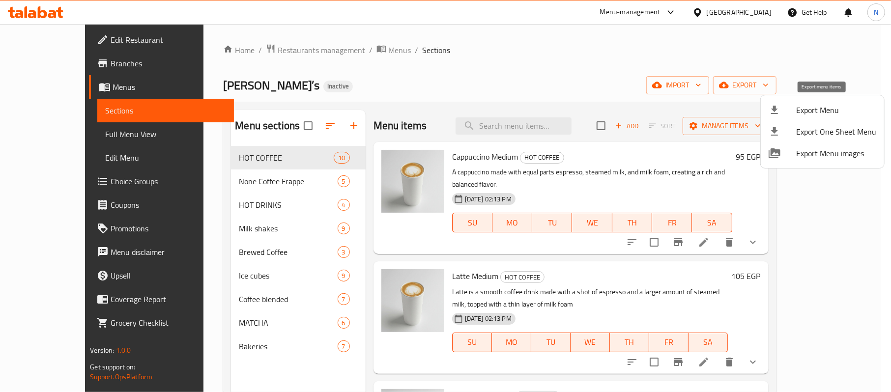
click at [797, 104] on span "Export Menu" at bounding box center [836, 110] width 80 height 12
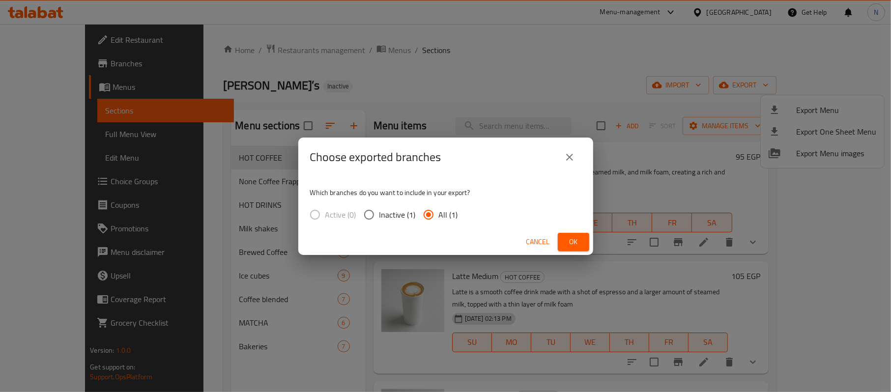
click at [574, 236] on span "Ok" at bounding box center [574, 242] width 16 height 12
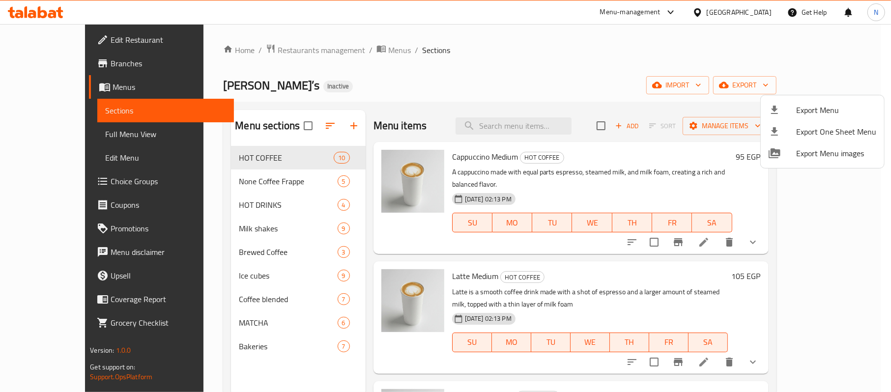
click at [752, 6] on div at bounding box center [445, 196] width 891 height 392
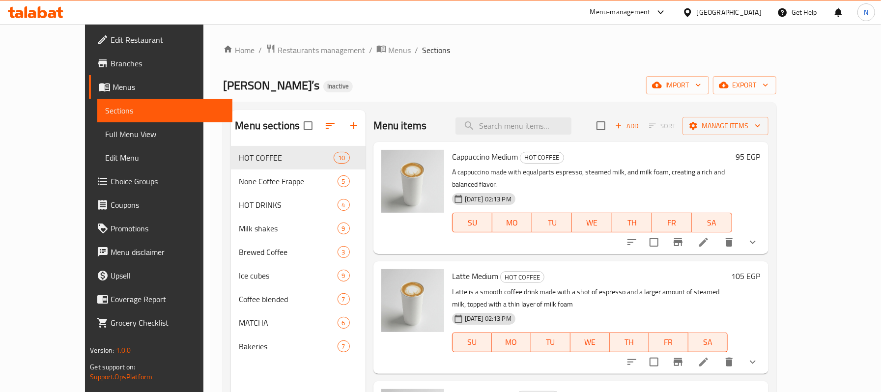
click at [758, 9] on div "Egypt" at bounding box center [729, 12] width 65 height 11
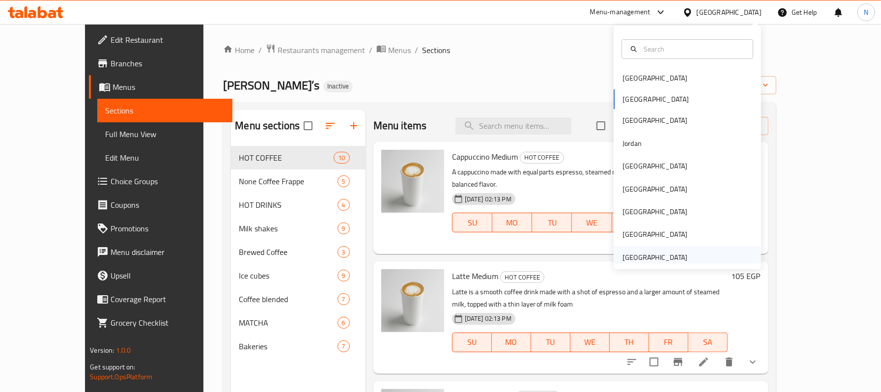
click at [686, 257] on div "[GEOGRAPHIC_DATA]" at bounding box center [687, 257] width 147 height 23
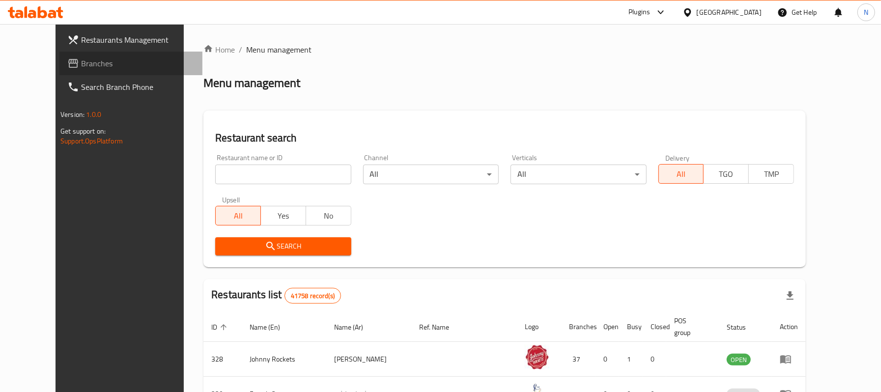
click at [59, 54] on link "Branches" at bounding box center [130, 64] width 143 height 24
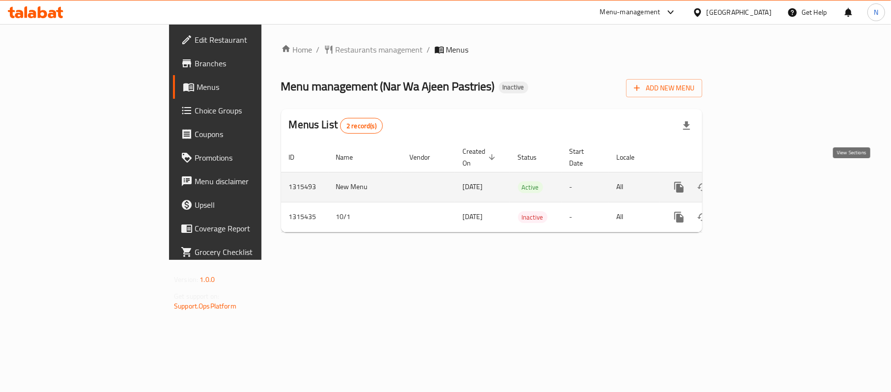
click at [762, 178] on link "enhanced table" at bounding box center [750, 188] width 24 height 24
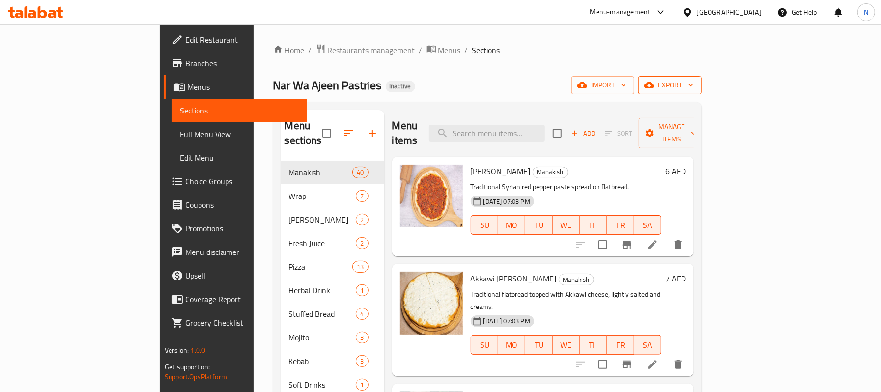
click at [694, 83] on span "export" at bounding box center [670, 85] width 48 height 12
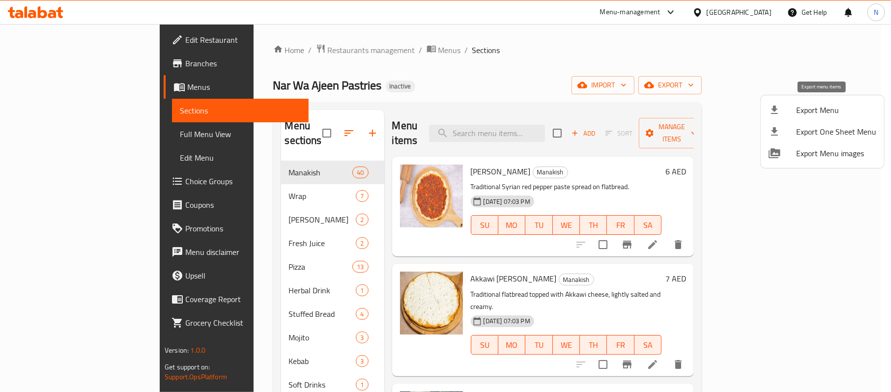
click at [806, 109] on span "Export Menu" at bounding box center [836, 110] width 80 height 12
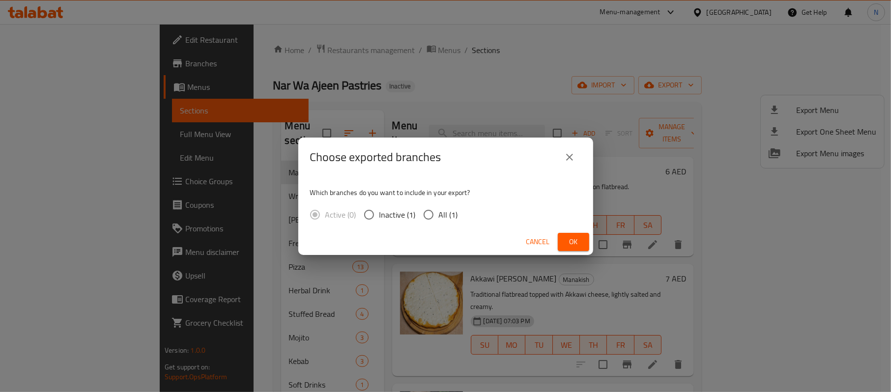
click at [456, 209] on span "All (1)" at bounding box center [448, 215] width 19 height 12
click at [439, 207] on input "All (1)" at bounding box center [428, 215] width 21 height 21
radio input "true"
click at [590, 238] on div "Cancel Ok" at bounding box center [445, 242] width 295 height 26
click at [582, 238] on button "Ok" at bounding box center [573, 242] width 31 height 18
